Goal: Task Accomplishment & Management: Manage account settings

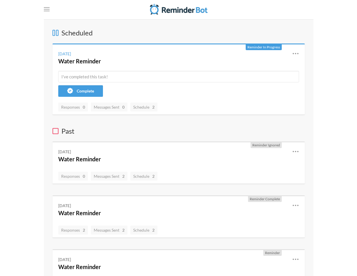
scroll to position [1, 0]
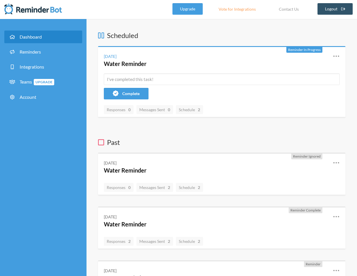
click at [273, 56] on icon at bounding box center [336, 55] width 6 height 1
click at [273, 89] on div "Reschedule View History Edit" at bounding box center [311, 80] width 58 height 35
drag, startPoint x: 336, startPoint y: 56, endPoint x: 286, endPoint y: 89, distance: 59.8
click at [273, 89] on div "Reschedule View History Edit" at bounding box center [311, 80] width 58 height 35
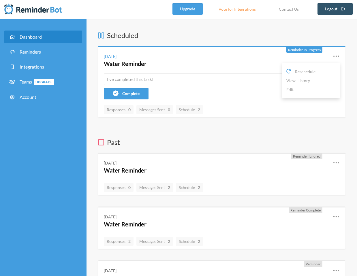
click at [273, 88] on link "Edit" at bounding box center [310, 89] width 49 height 9
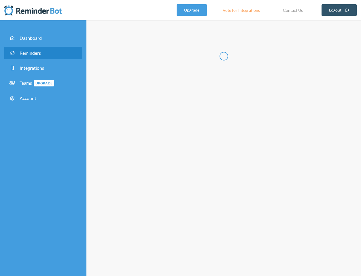
radio input "false"
radio input "true"
type input "Water Reminder"
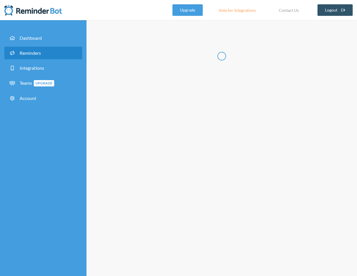
select select "13:45:00"
select select "true"
select select "14:00:00"
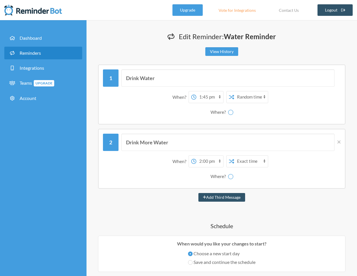
select select "spaces/AAQAjcQpXEA"
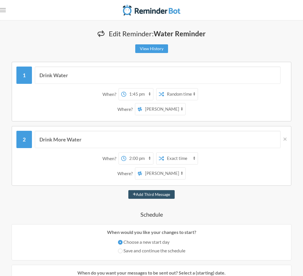
click at [169, 113] on select "[PERSON_NAME] DJY Gluten Free Girlies [PERSON_NAME]" at bounding box center [163, 109] width 43 height 12
click at [136, 94] on select "12:00 am 12:15 am 12:30 am 12:45 am 1:00 am 1:15 am 1:30 am 1:45 am 2:00 am 2:1…" at bounding box center [139, 94] width 27 height 12
click at [140, 97] on select "12:00 am 12:15 am 12:30 am 12:45 am 1:00 am 1:15 am 1:30 am 1:45 am 2:00 am 2:1…" at bounding box center [139, 94] width 27 height 12
click at [126, 88] on select "12:00 am 12:15 am 12:30 am 12:45 am 1:00 am 1:15 am 1:30 am 1:45 am 2:00 am 2:1…" at bounding box center [139, 94] width 27 height 12
click at [136, 96] on select "12:00 am 12:15 am 12:30 am 12:45 am 1:00 am 1:15 am 1:30 am 1:45 am 2:00 am 2:1…" at bounding box center [139, 94] width 27 height 12
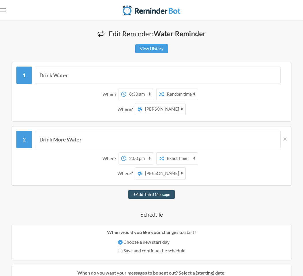
click at [136, 96] on select "12:00 am 12:15 am 12:30 am 12:45 am 1:00 am 1:15 am 1:30 am 1:45 am 2:00 am 2:1…" at bounding box center [139, 94] width 27 height 12
click at [137, 96] on select "12:00 am 12:15 am 12:30 am 12:45 am 1:00 am 1:15 am 1:30 am 1:45 am 2:00 am 2:1…" at bounding box center [139, 94] width 27 height 12
select select "08:15:00"
click at [126, 88] on select "12:00 am 12:15 am 12:30 am 12:45 am 1:00 am 1:15 am 1:30 am 1:45 am 2:00 am 2:1…" at bounding box center [139, 94] width 27 height 12
click at [139, 158] on select "12:00 am 12:15 am 12:30 am 12:45 am 1:00 am 1:15 am 1:30 am 1:45 am 2:00 am 2:1…" at bounding box center [139, 159] width 27 height 12
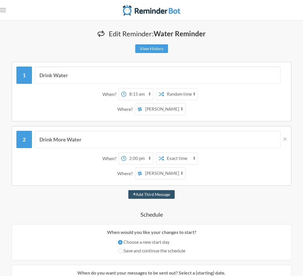
select select "08:30:00"
click at [126, 153] on select "12:00 am 12:15 am 12:30 am 12:45 am 1:00 am 1:15 am 1:30 am 1:45 am 2:00 am 2:1…" at bounding box center [139, 159] width 27 height 12
click at [160, 110] on select "[PERSON_NAME] DJY Gluten Free Girlies [PERSON_NAME]" at bounding box center [163, 109] width 43 height 12
select select "spaces/AAQAso6gb0g"
click at [142, 103] on select "[PERSON_NAME] DJY Gluten Free Girlies [PERSON_NAME]" at bounding box center [163, 109] width 43 height 12
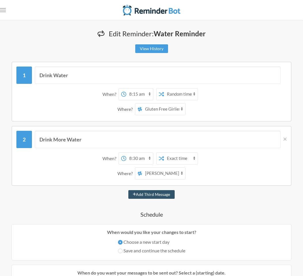
click at [145, 170] on select "[PERSON_NAME] DJY Gluten Free Girlies [PERSON_NAME]" at bounding box center [163, 174] width 43 height 12
select select "spaces/AAQAso6gb0g"
click at [142, 168] on select "[PERSON_NAME] DJY Gluten Free Girlies [PERSON_NAME]" at bounding box center [163, 174] width 43 height 12
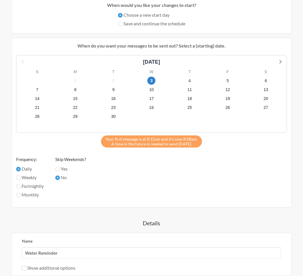
scroll to position [309, 0]
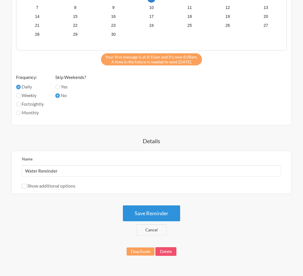
click at [144, 211] on button "Save Reminder" at bounding box center [151, 213] width 57 height 16
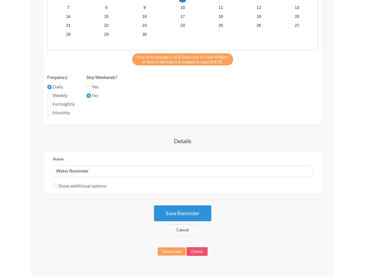
scroll to position [0, 0]
